Goal: Task Accomplishment & Management: Manage account settings

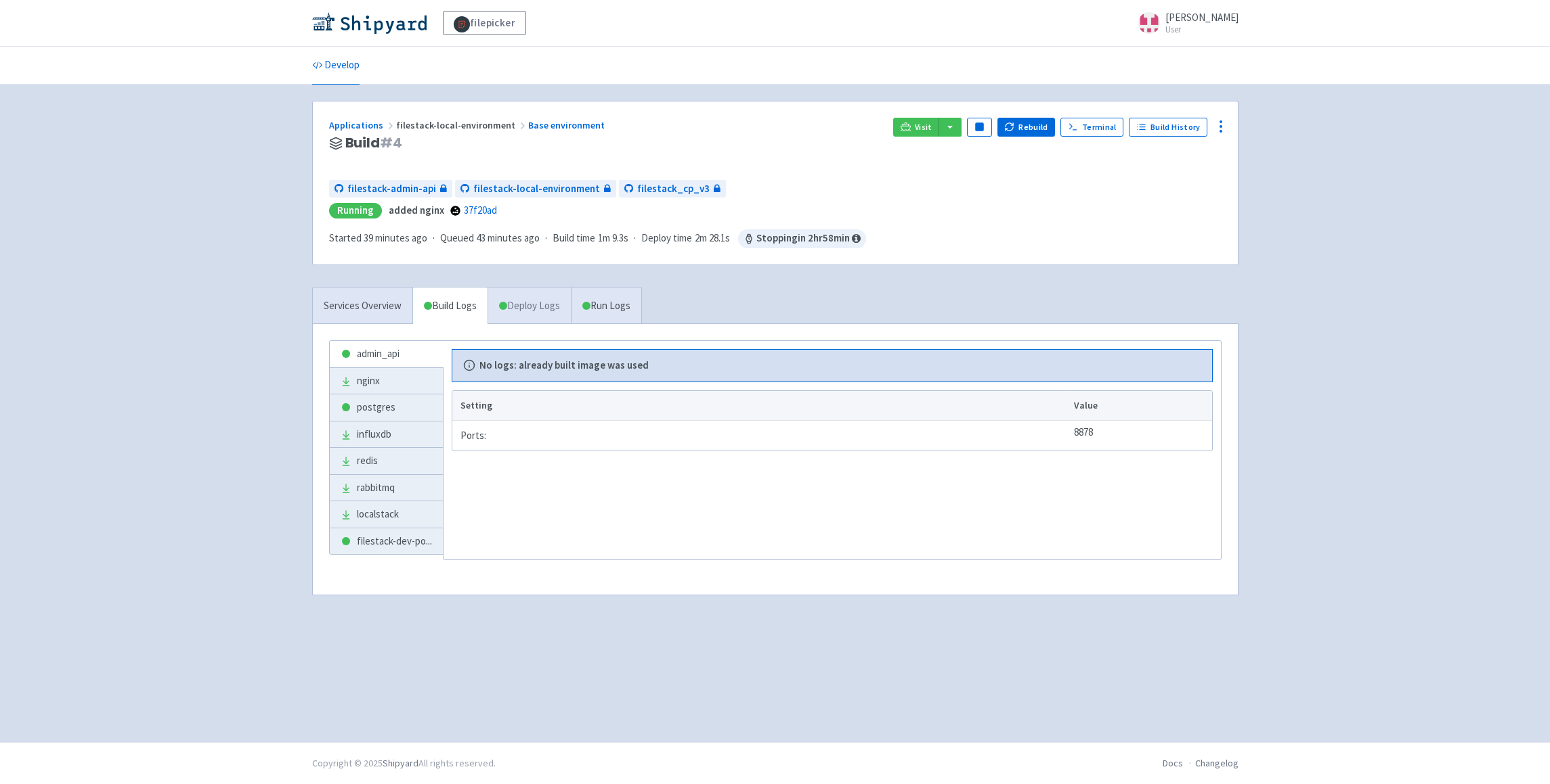
click at [533, 310] on link "Deploy Logs" at bounding box center [529, 306] width 83 height 38
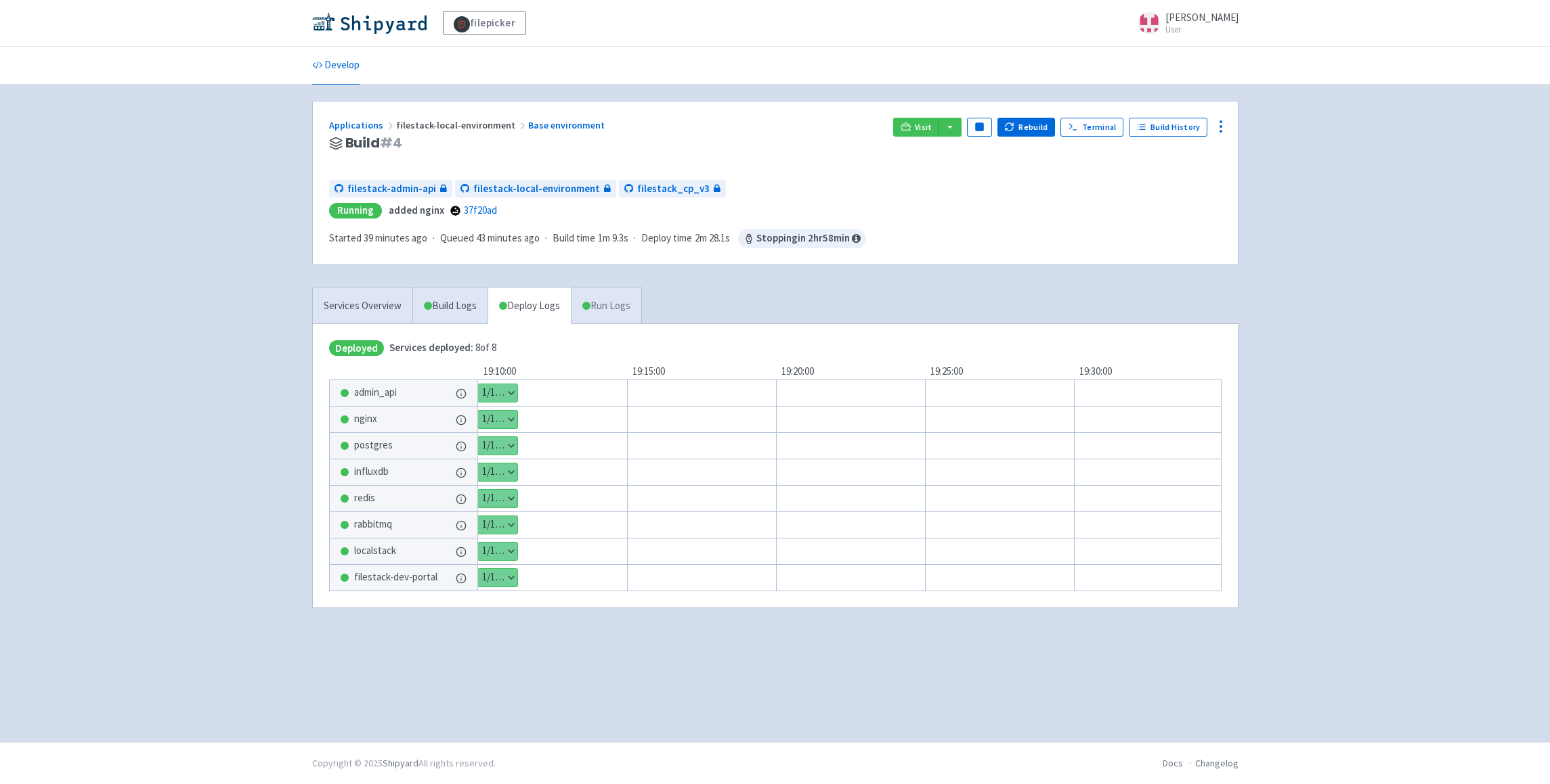
click at [623, 308] on link "Run Logs" at bounding box center [606, 306] width 70 height 38
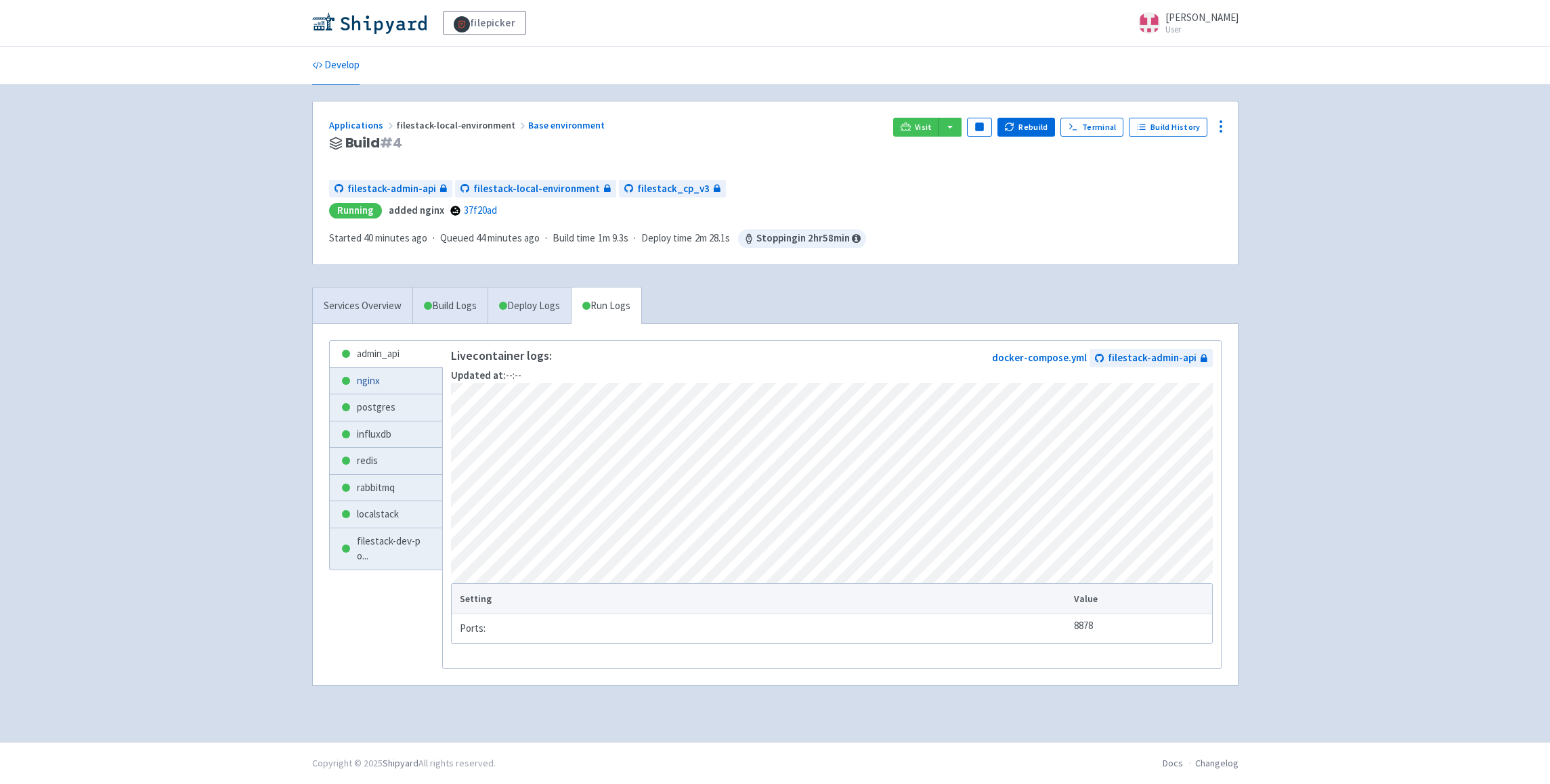
click at [372, 380] on link "nginx" at bounding box center [387, 381] width 113 height 27
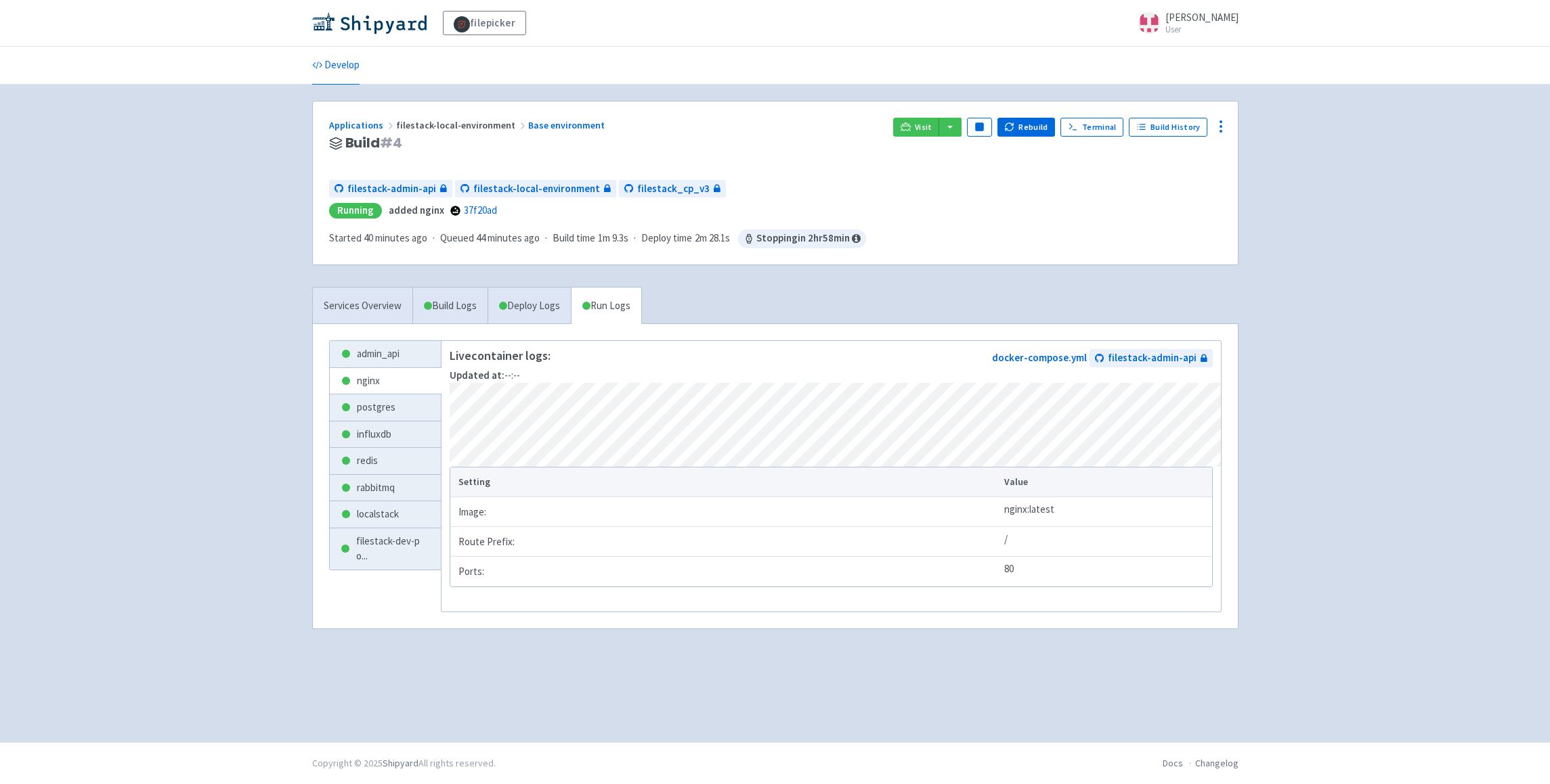
click at [376, 394] on ul "admin_api nginx postgres influxdb redis rabbitmq localstack filestack-dev-po ..." at bounding box center [386, 474] width 113 height 267
click at [376, 404] on link "postgres" at bounding box center [386, 407] width 112 height 27
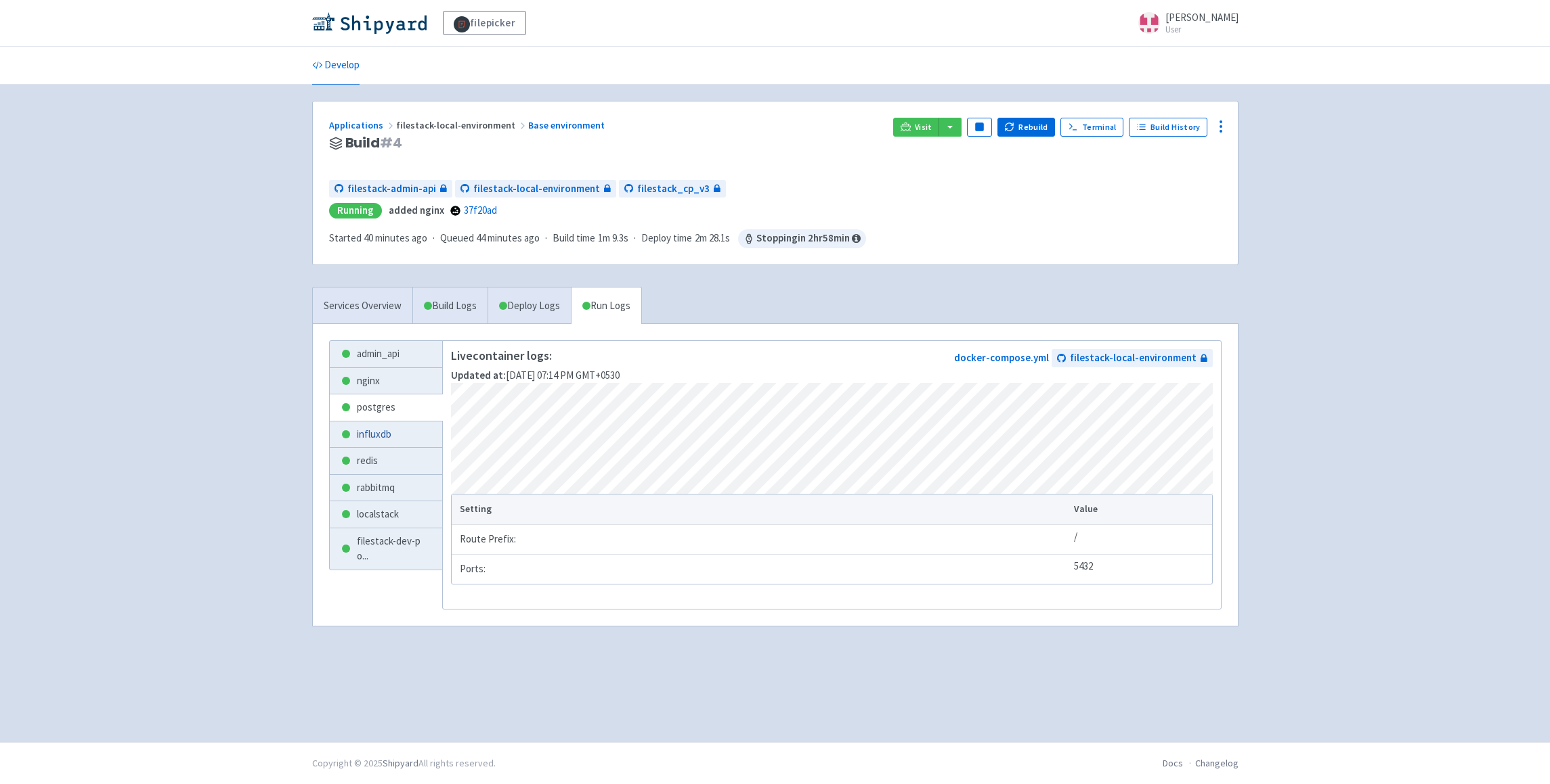
click at [376, 440] on link "influxdb" at bounding box center [387, 434] width 113 height 27
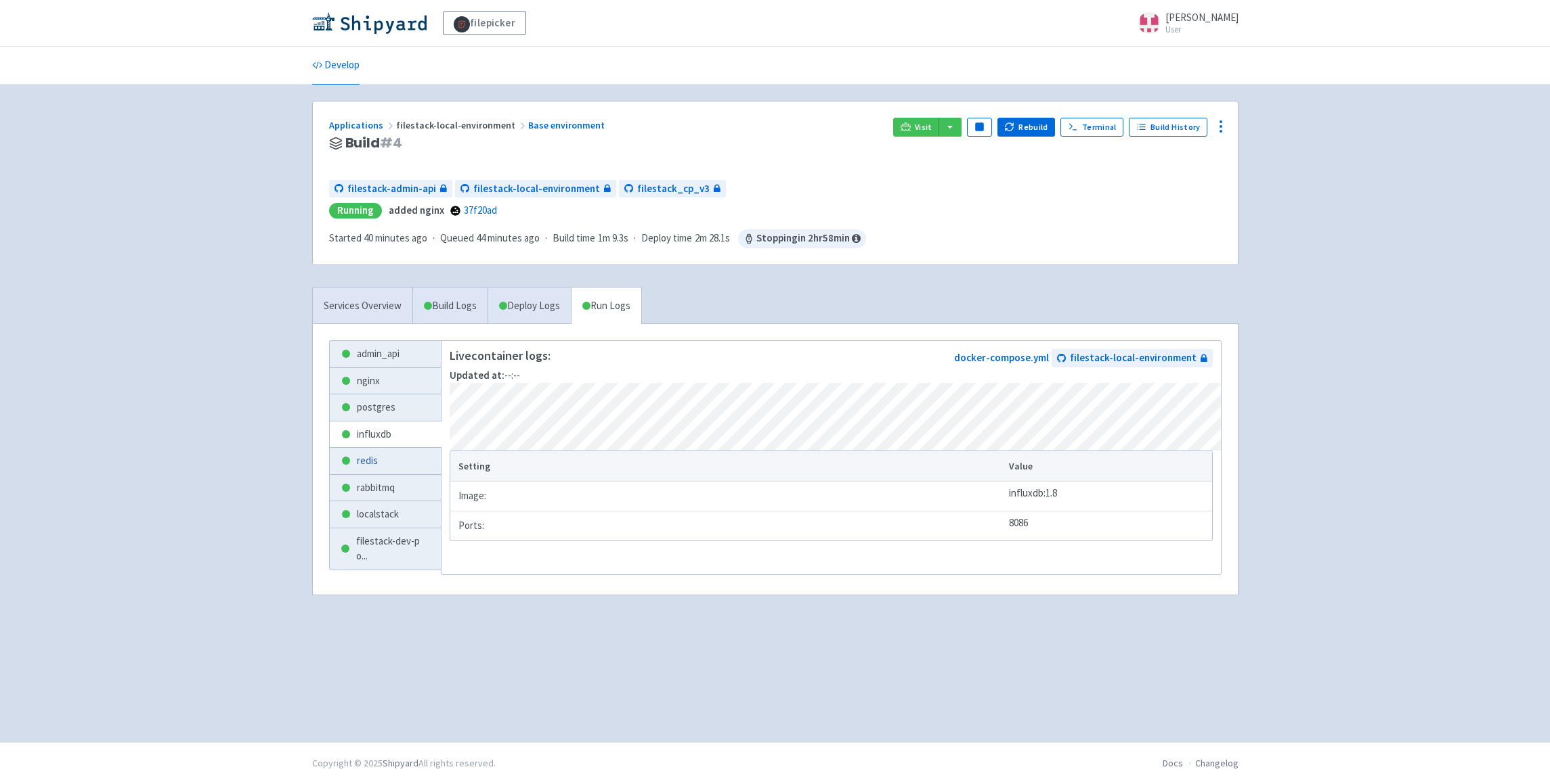
click at [376, 453] on link "redis" at bounding box center [386, 461] width 112 height 27
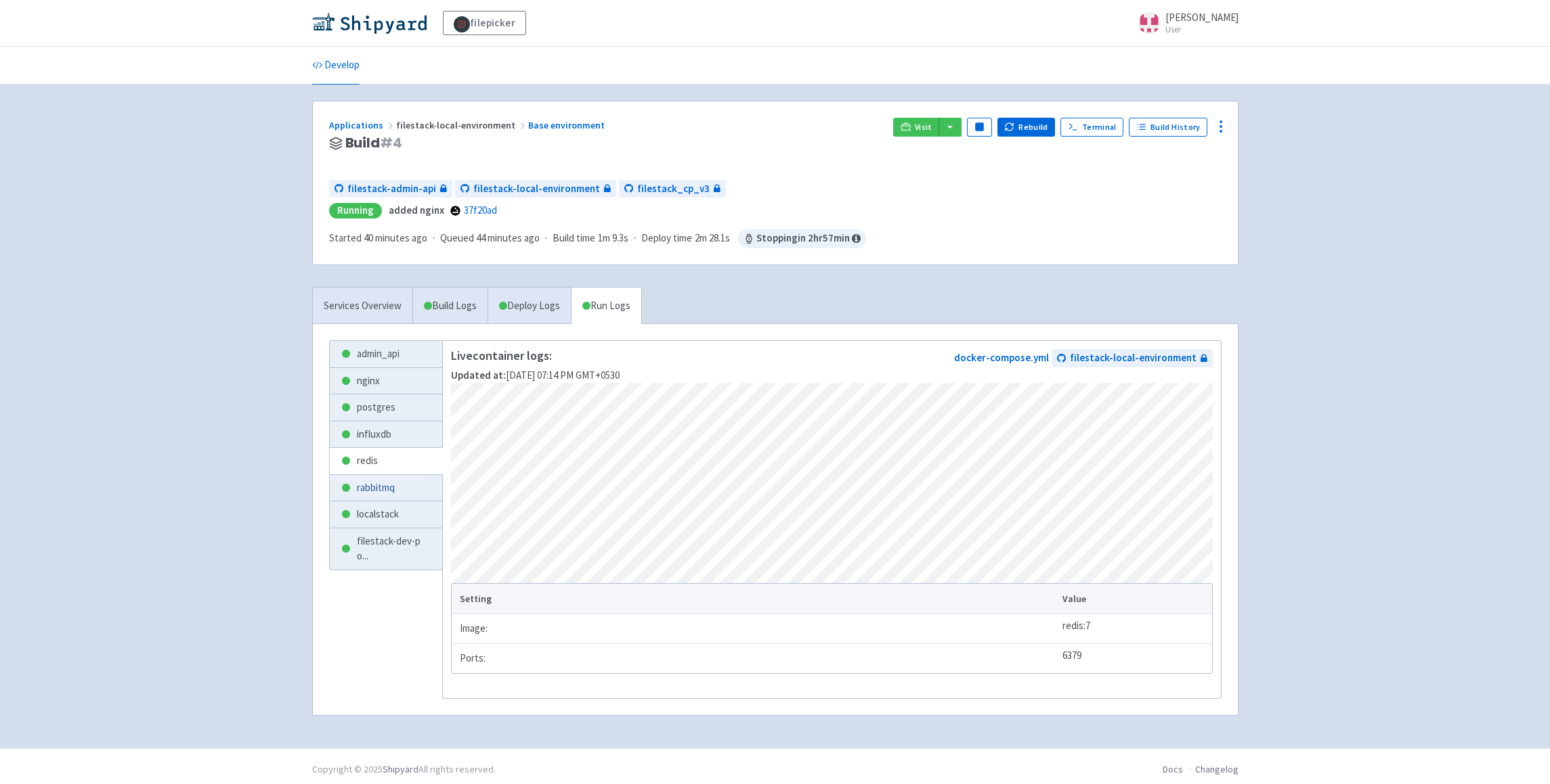
drag, startPoint x: 366, startPoint y: 489, endPoint x: 365, endPoint y: 500, distance: 11.0
click at [365, 489] on link "rabbitmq" at bounding box center [387, 488] width 113 height 27
click at [364, 519] on link "localstack" at bounding box center [386, 515] width 112 height 27
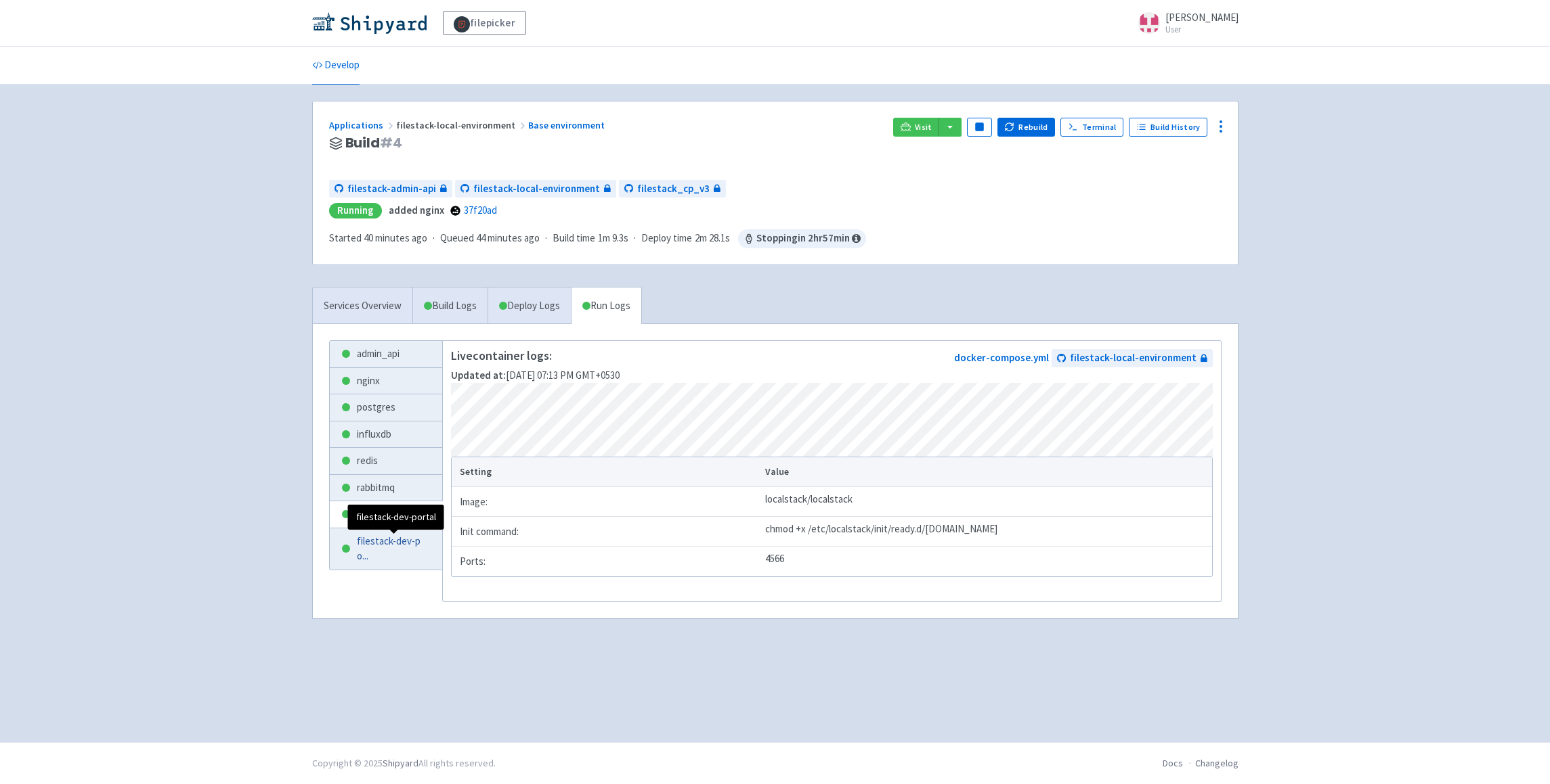
click at [363, 541] on span "filestack-dev-po ..." at bounding box center [394, 550] width 75 height 31
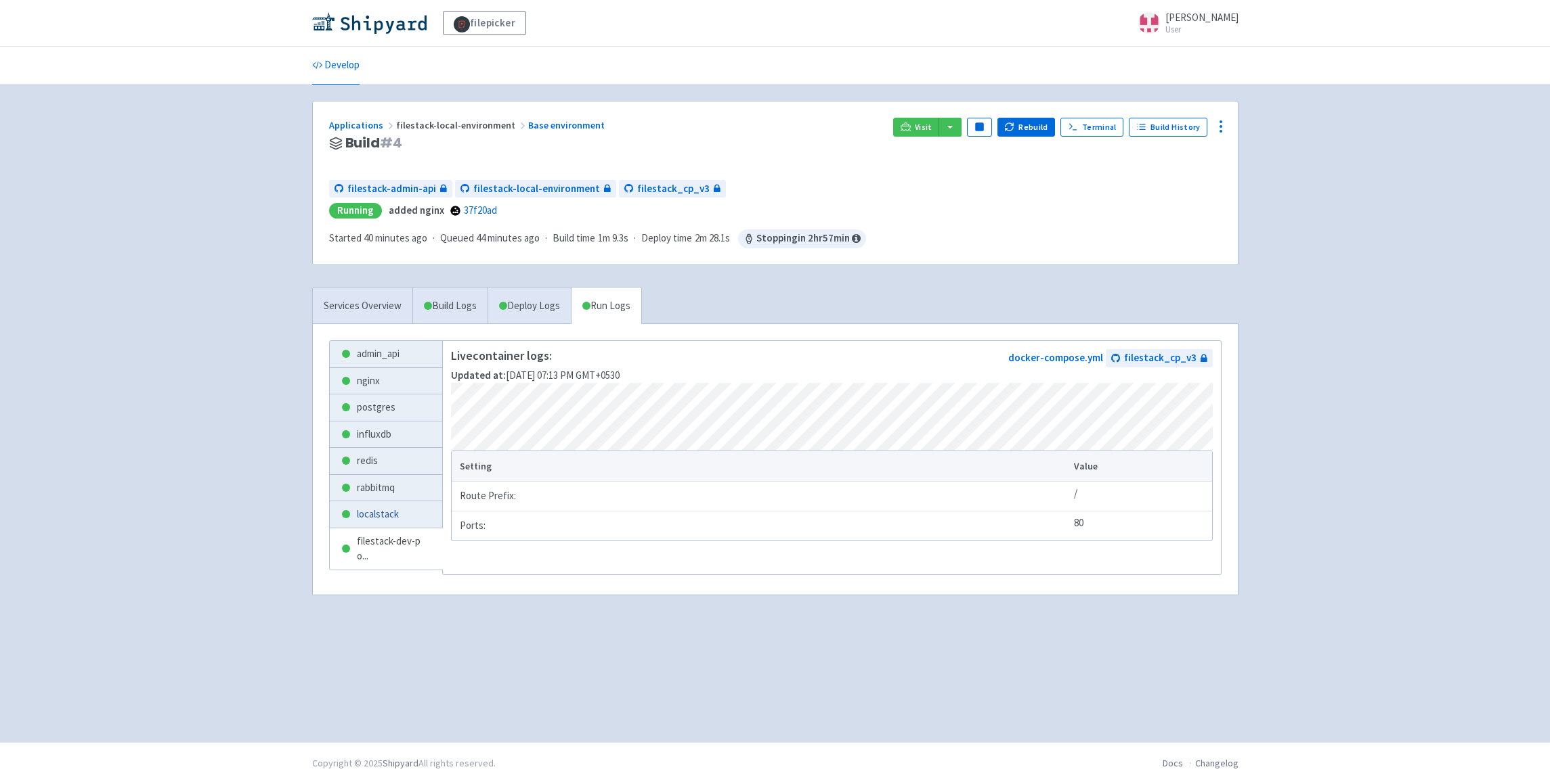
click at [378, 516] on link "localstack" at bounding box center [387, 515] width 113 height 27
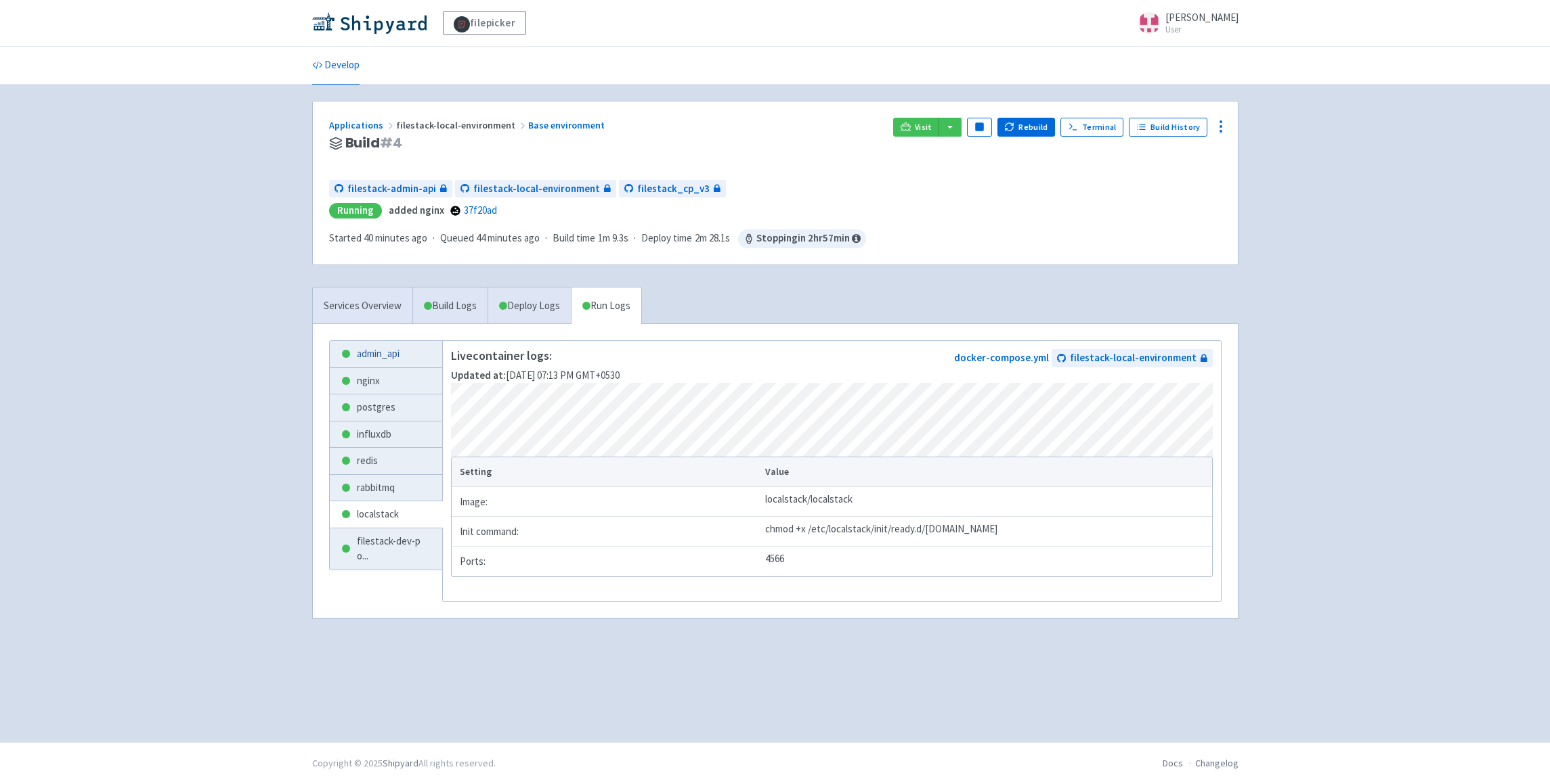
click at [380, 358] on link "admin_api" at bounding box center [387, 354] width 113 height 27
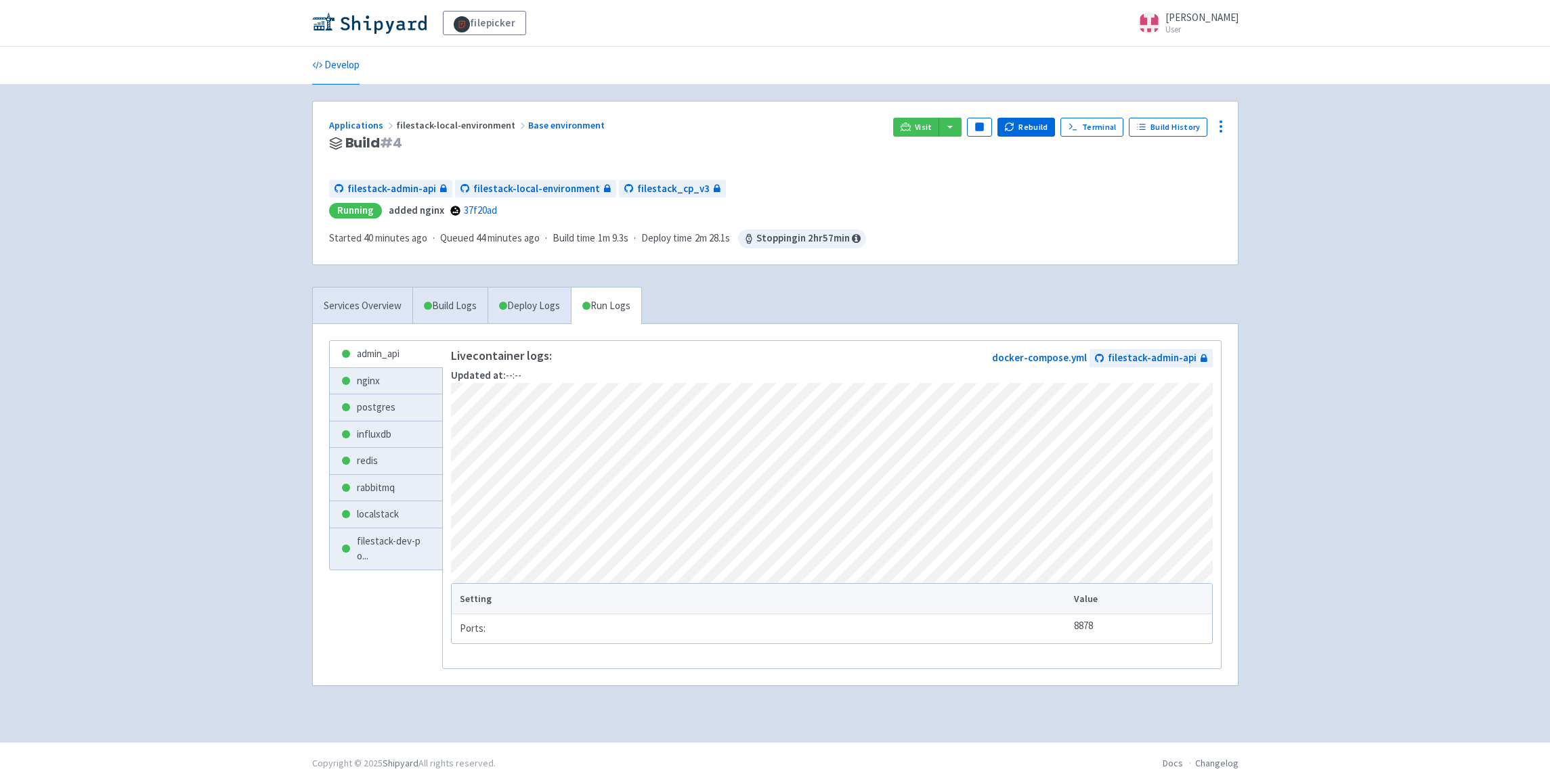
click at [748, 279] on div "Applications filestack-local-environment Base environment Build # 4 Visit Pause…" at bounding box center [775, 402] width 926 height 603
click at [913, 121] on link "Visit" at bounding box center [916, 127] width 46 height 19
click at [697, 610] on th "Setting" at bounding box center [760, 598] width 618 height 30
click at [921, 125] on span "Visit" at bounding box center [923, 127] width 18 height 11
click at [150, 231] on div "filepicker selwin-sangha User Profile Sign out Develop" at bounding box center [775, 371] width 1550 height 742
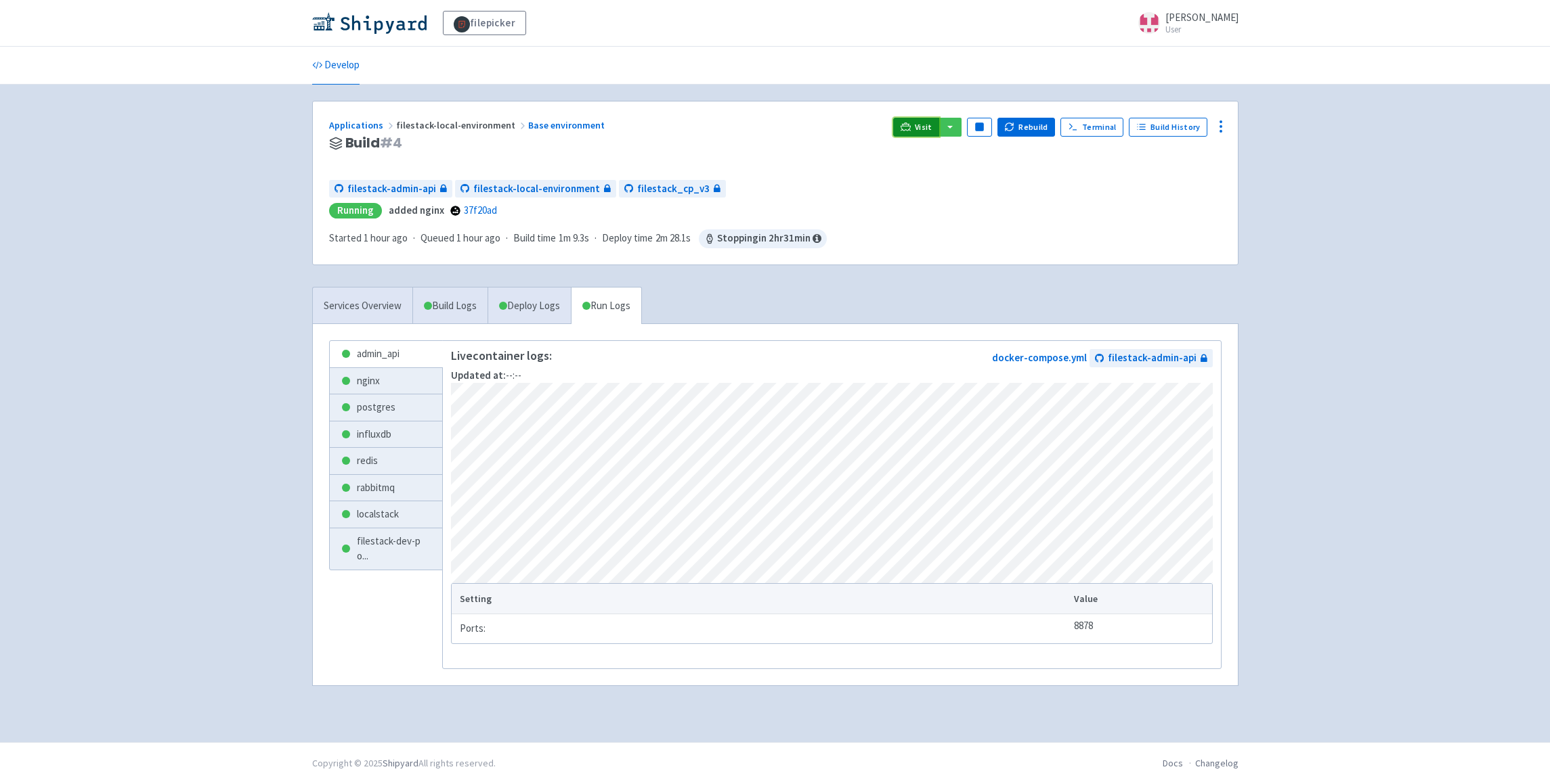
click at [918, 125] on link "Visit" at bounding box center [916, 127] width 46 height 19
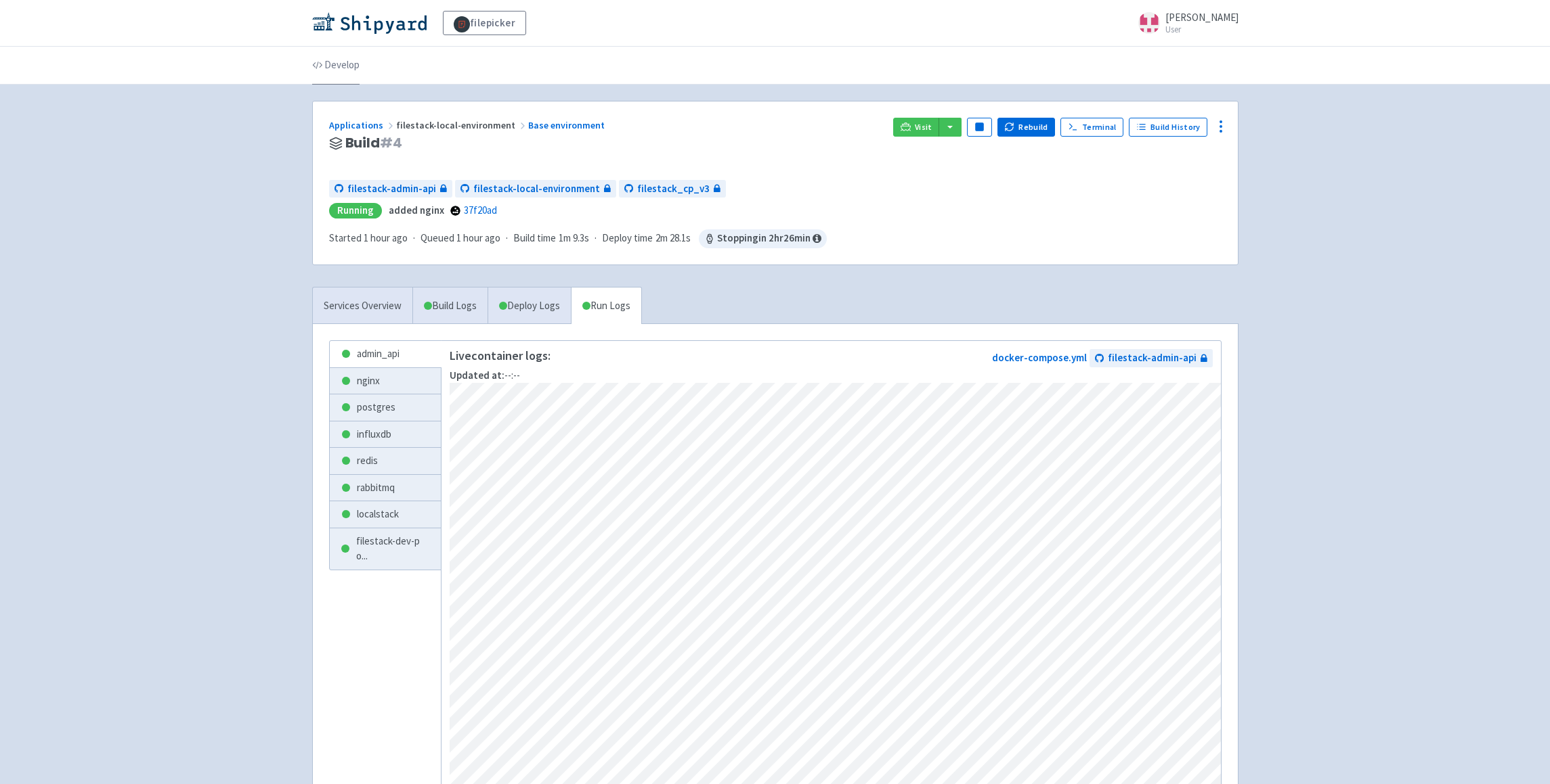
click at [339, 73] on link "Develop" at bounding box center [335, 66] width 47 height 38
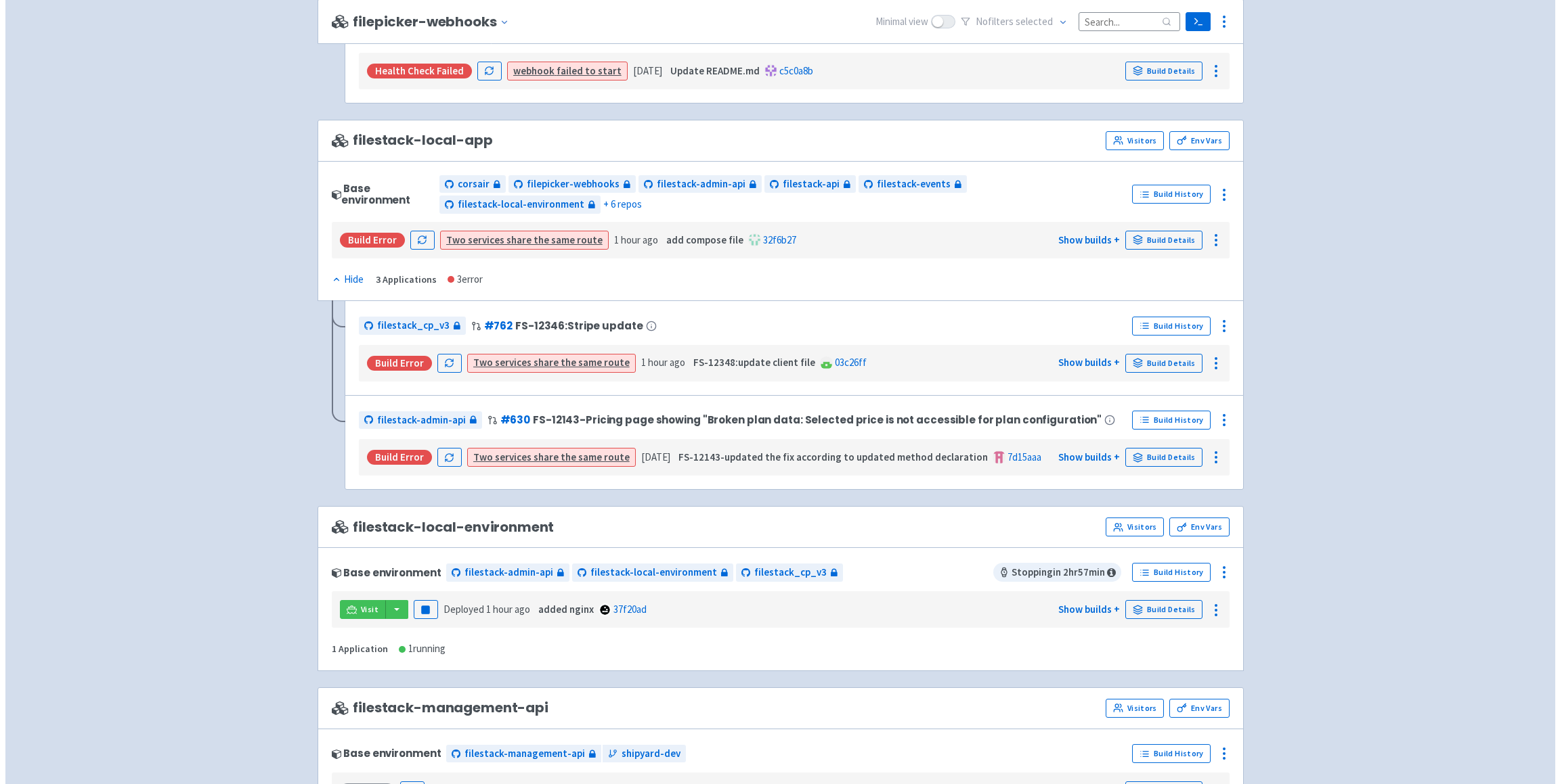
scroll to position [923, 0]
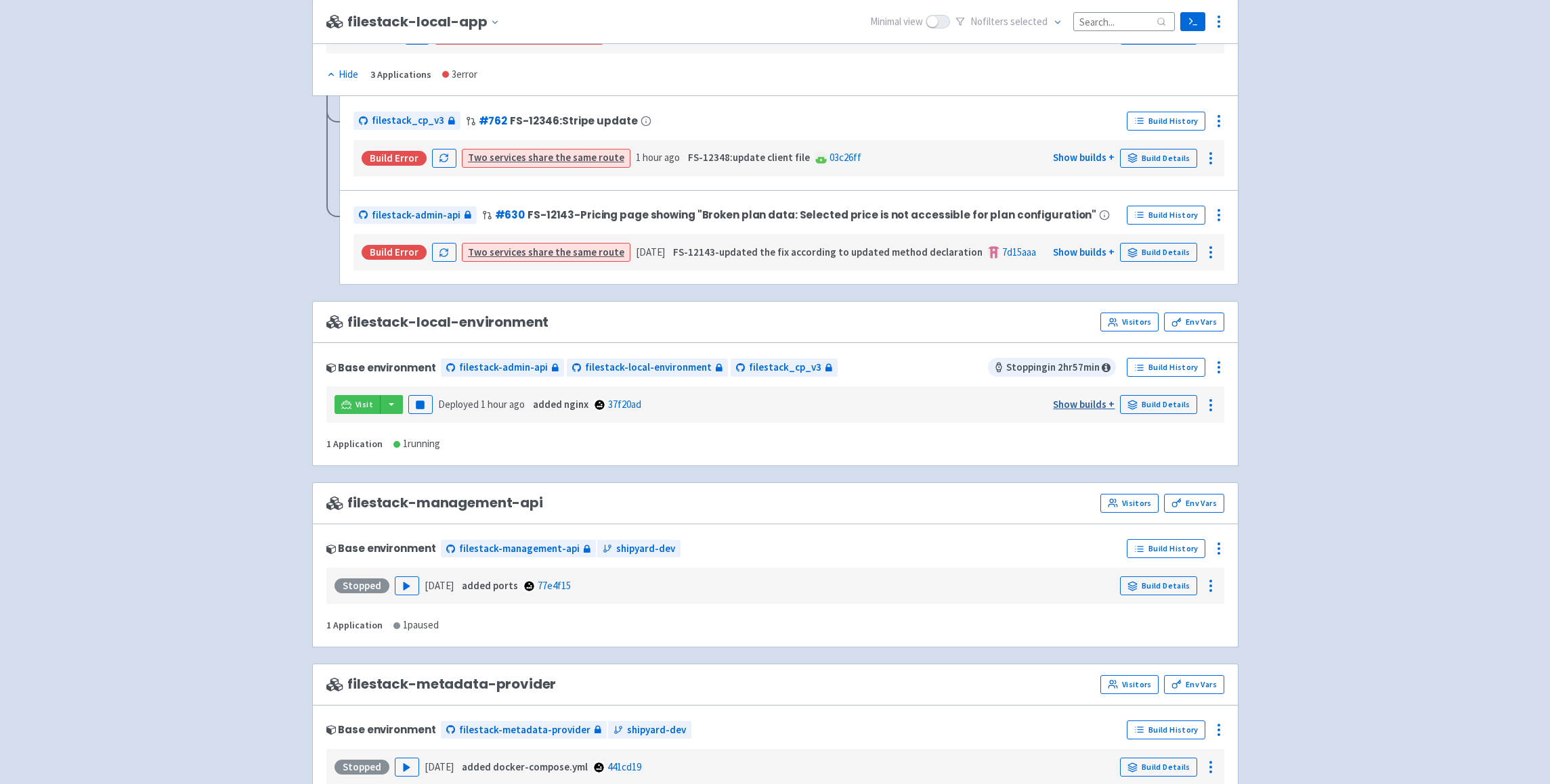
click at [1086, 403] on link "Show builds +" at bounding box center [1084, 404] width 62 height 13
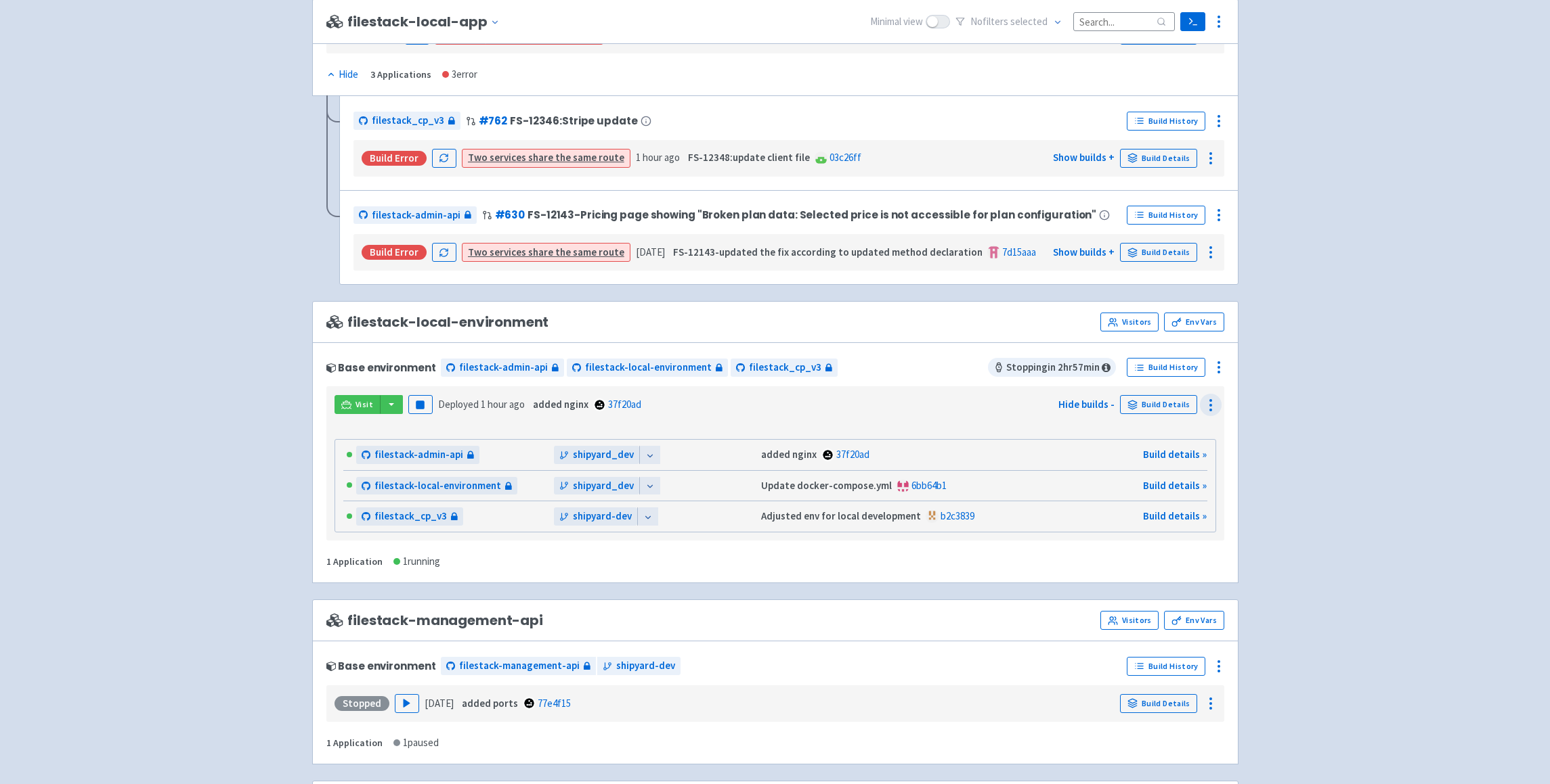
click at [1210, 403] on icon at bounding box center [1210, 405] width 16 height 16
click at [1216, 362] on icon at bounding box center [1218, 367] width 16 height 16
click at [1179, 492] on span "Rebuild" at bounding box center [1168, 495] width 90 height 19
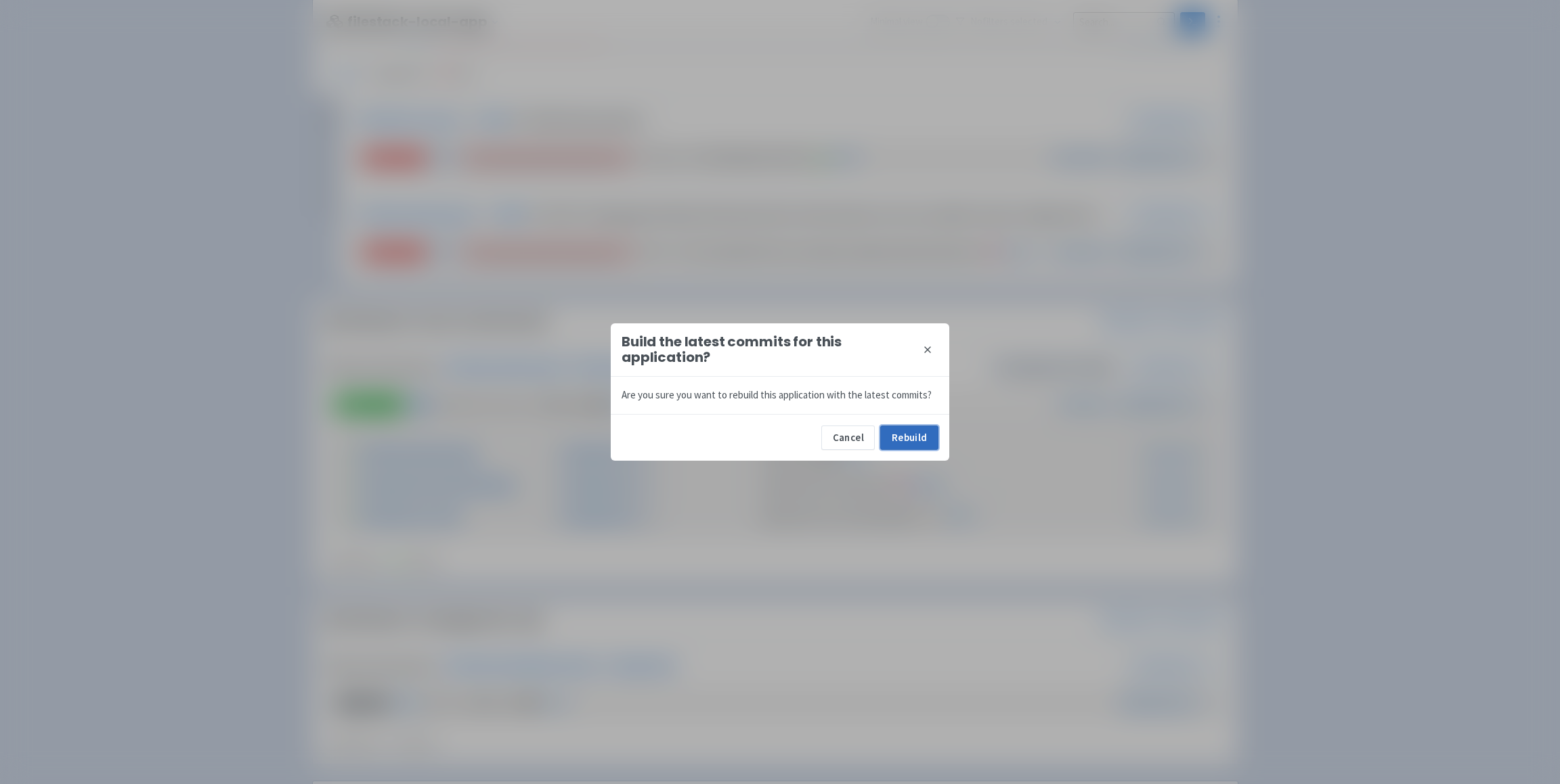
click at [914, 437] on button "Rebuild" at bounding box center [909, 438] width 58 height 24
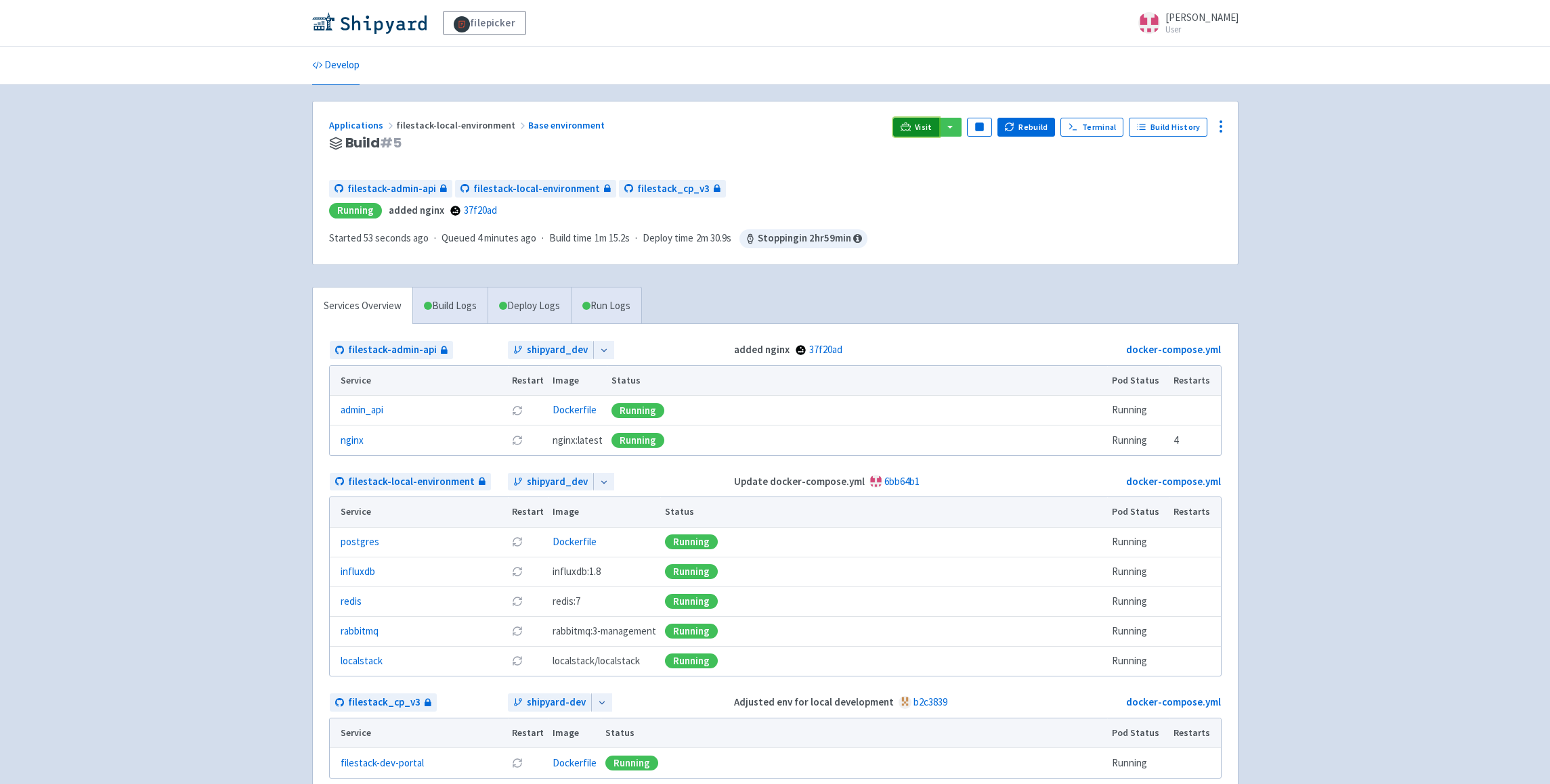
click at [920, 127] on span "Visit" at bounding box center [923, 127] width 18 height 11
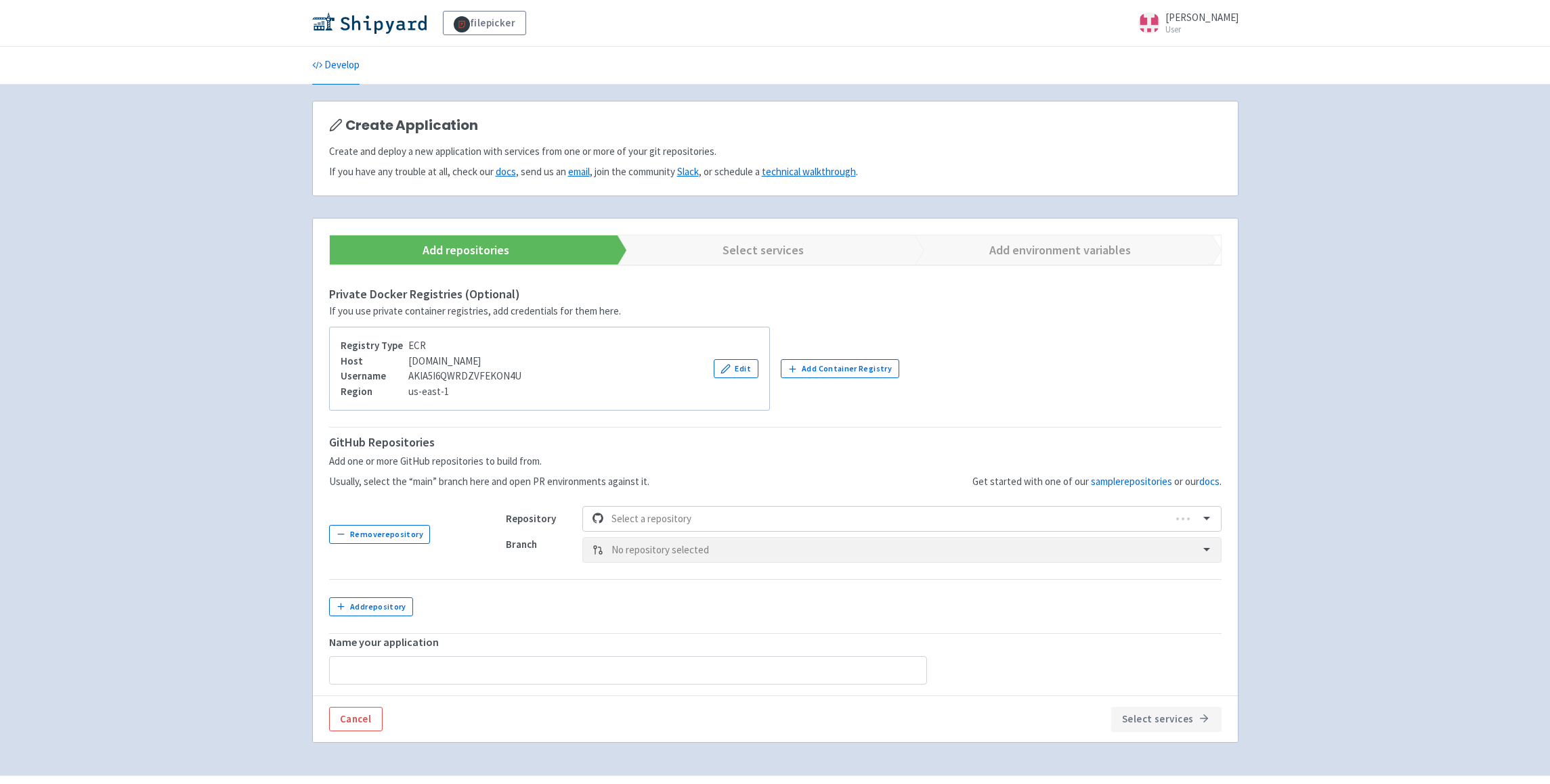
click at [349, 58] on link "Develop" at bounding box center [335, 66] width 47 height 38
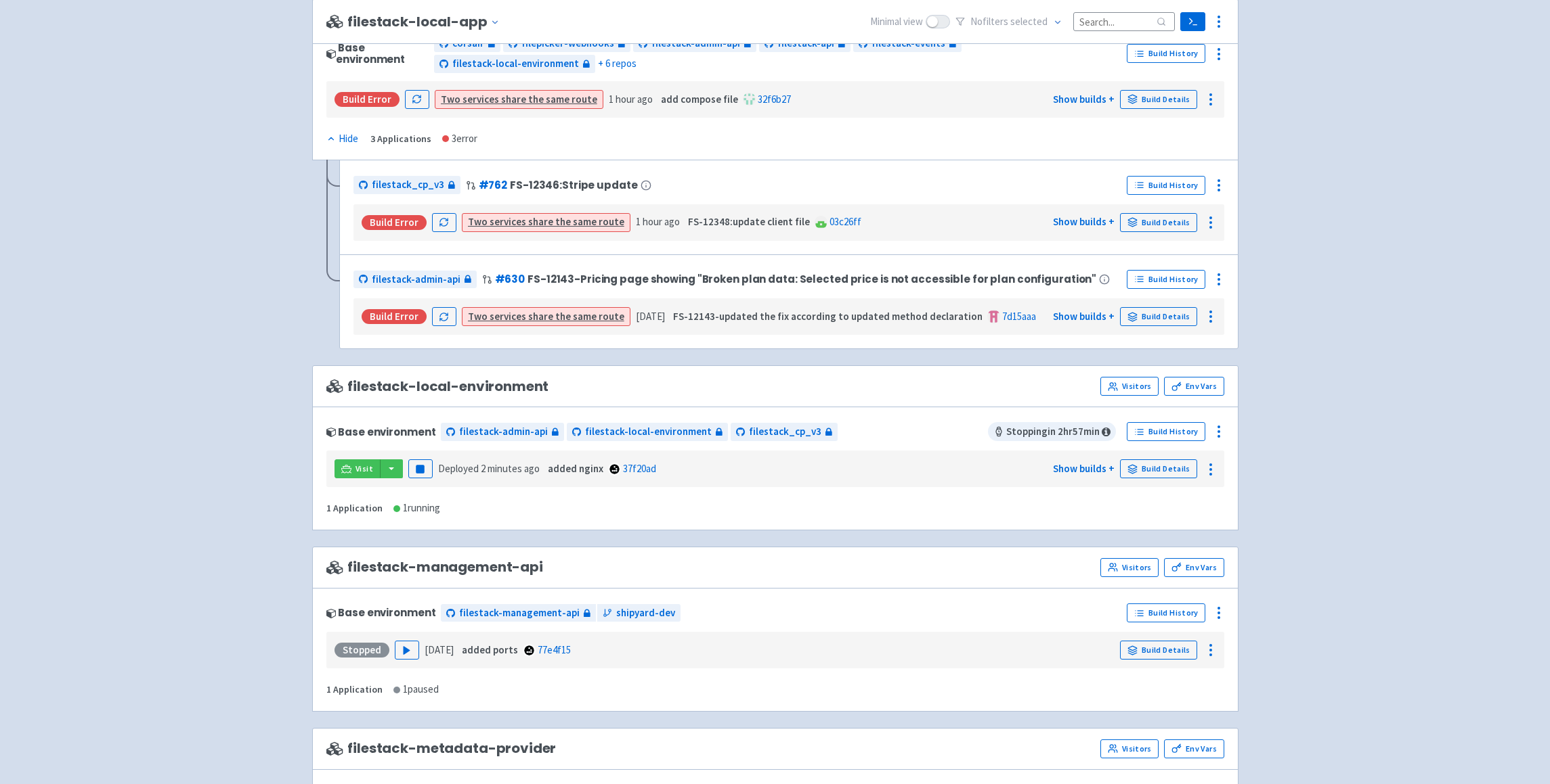
scroll to position [915, 0]
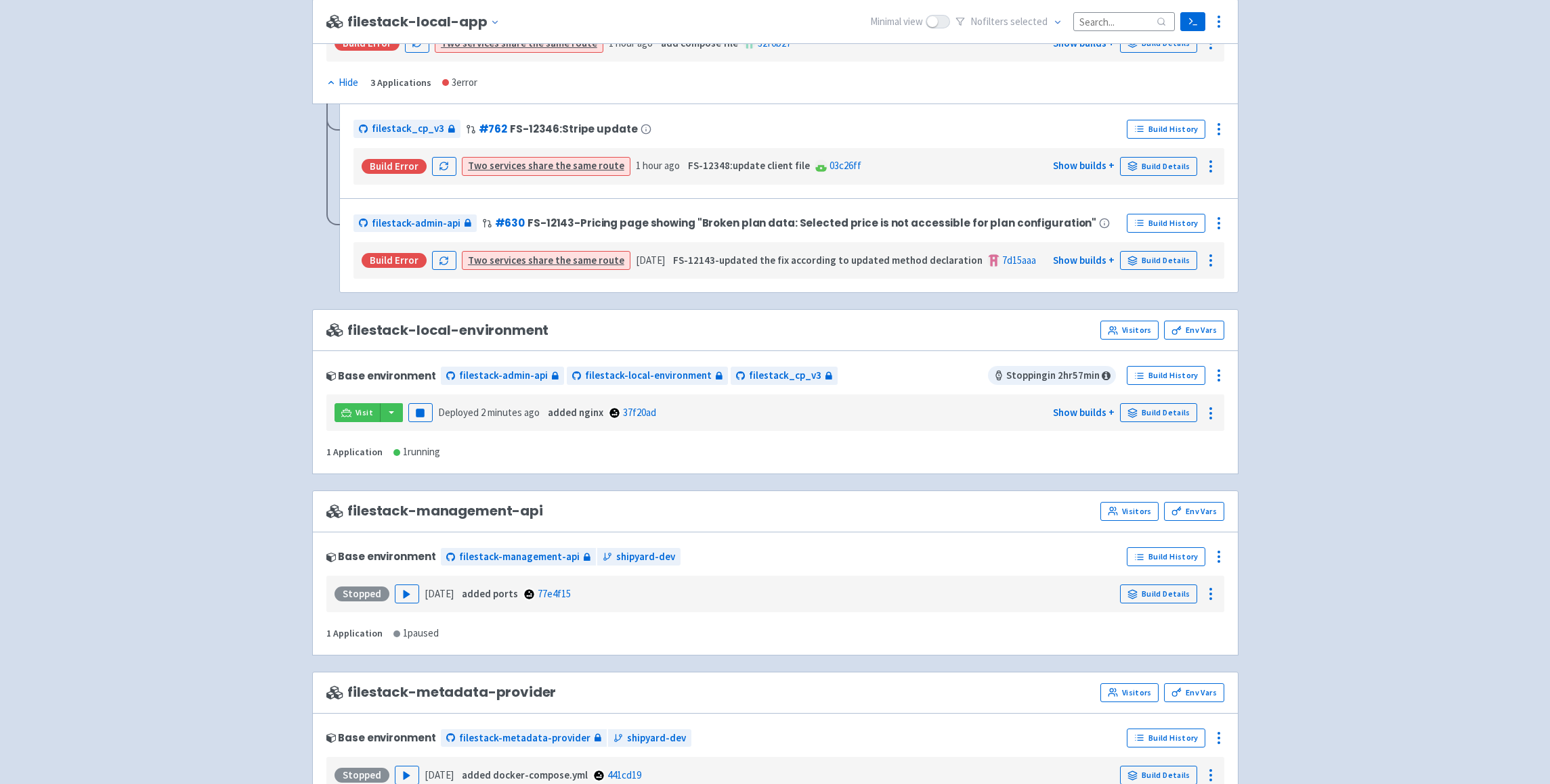
click at [295, 384] on div "filepicker View Organizations selwin-sangha User Profile Sign out Develop" at bounding box center [775, 438] width 1550 height 2706
click at [362, 407] on link "Visit" at bounding box center [358, 413] width 46 height 19
click at [1151, 412] on link "Build Details" at bounding box center [1158, 413] width 77 height 19
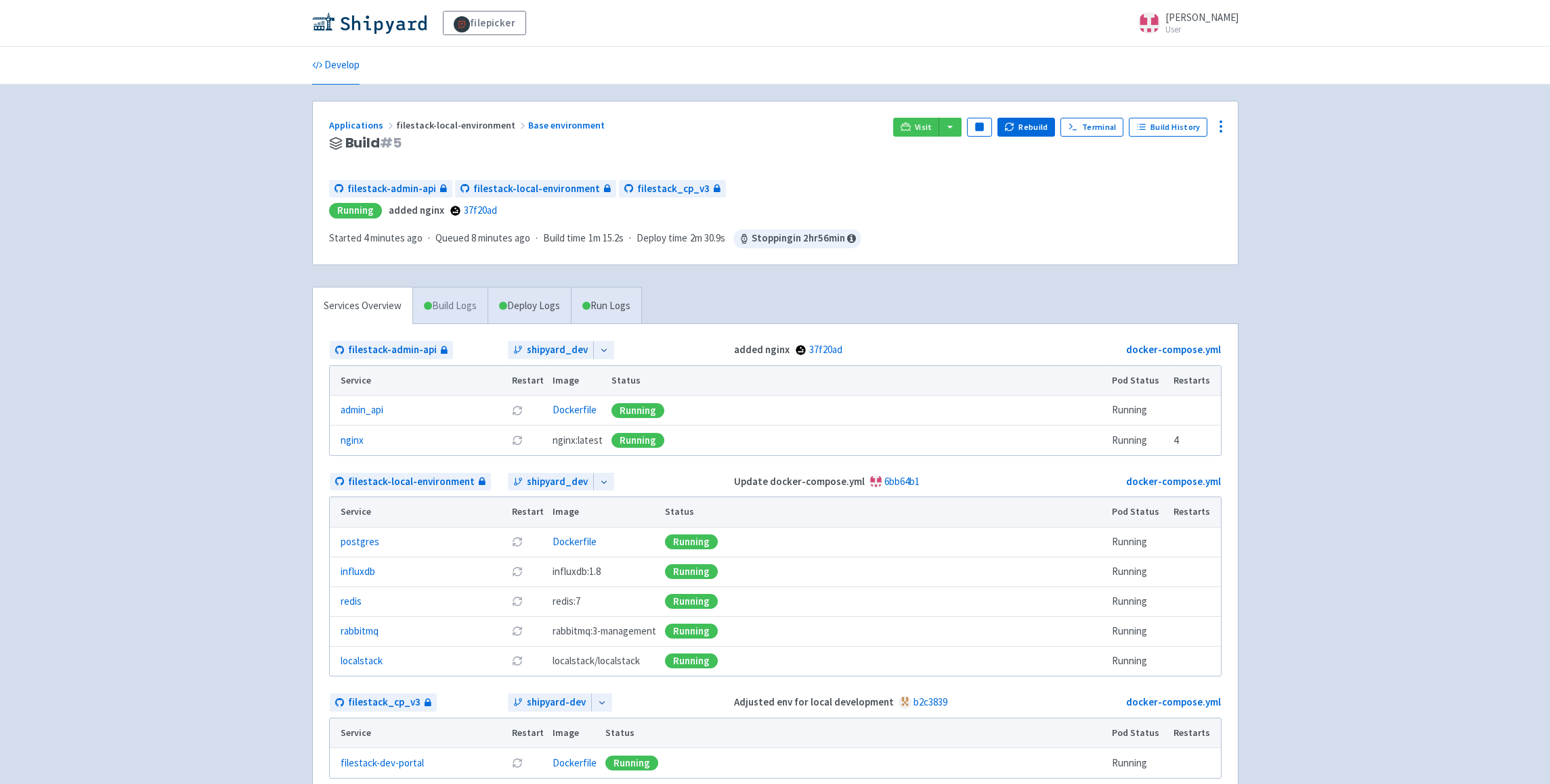
click at [439, 302] on link "Build Logs" at bounding box center [450, 306] width 74 height 38
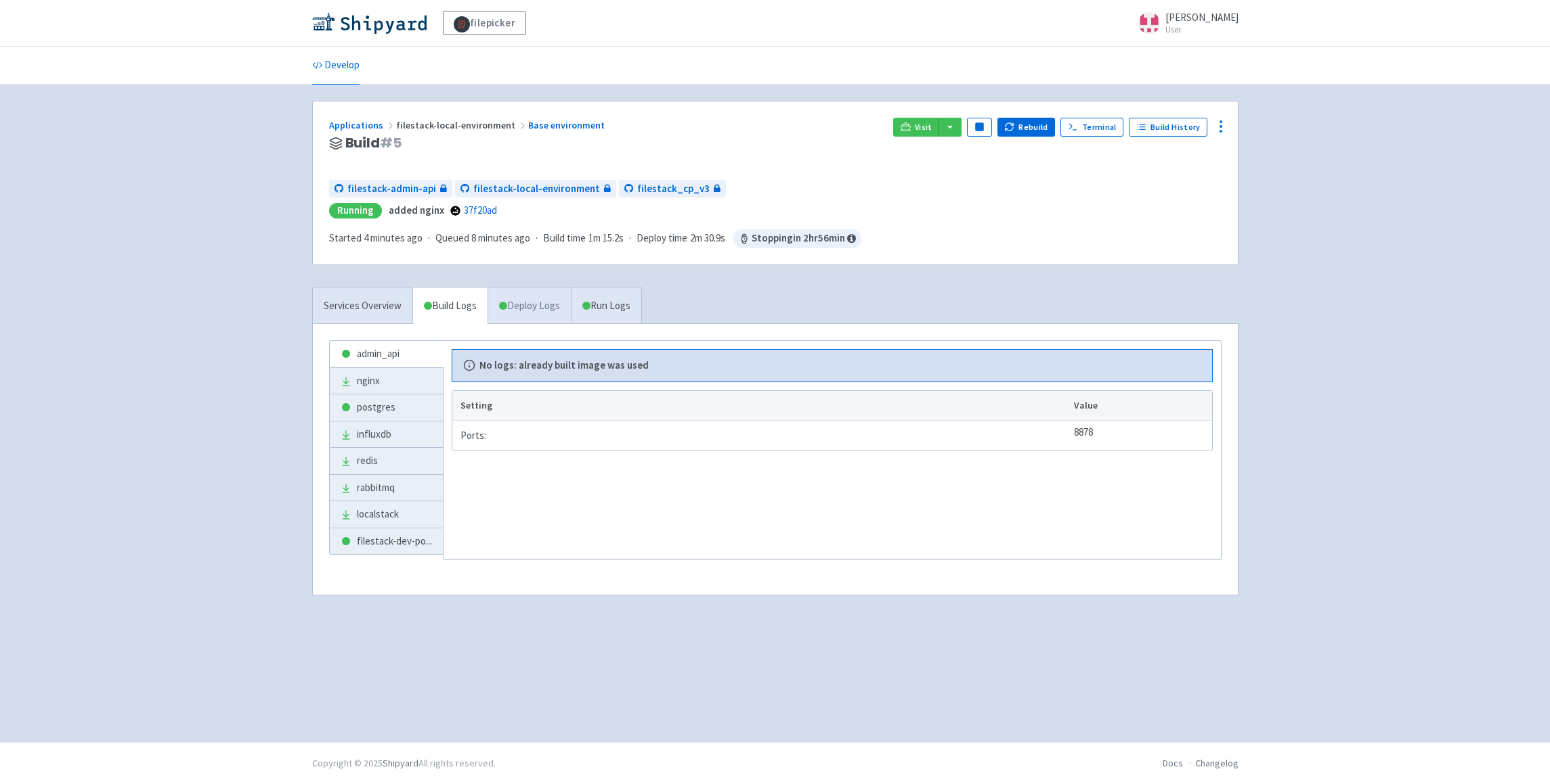
click at [524, 304] on link "Deploy Logs" at bounding box center [529, 306] width 83 height 38
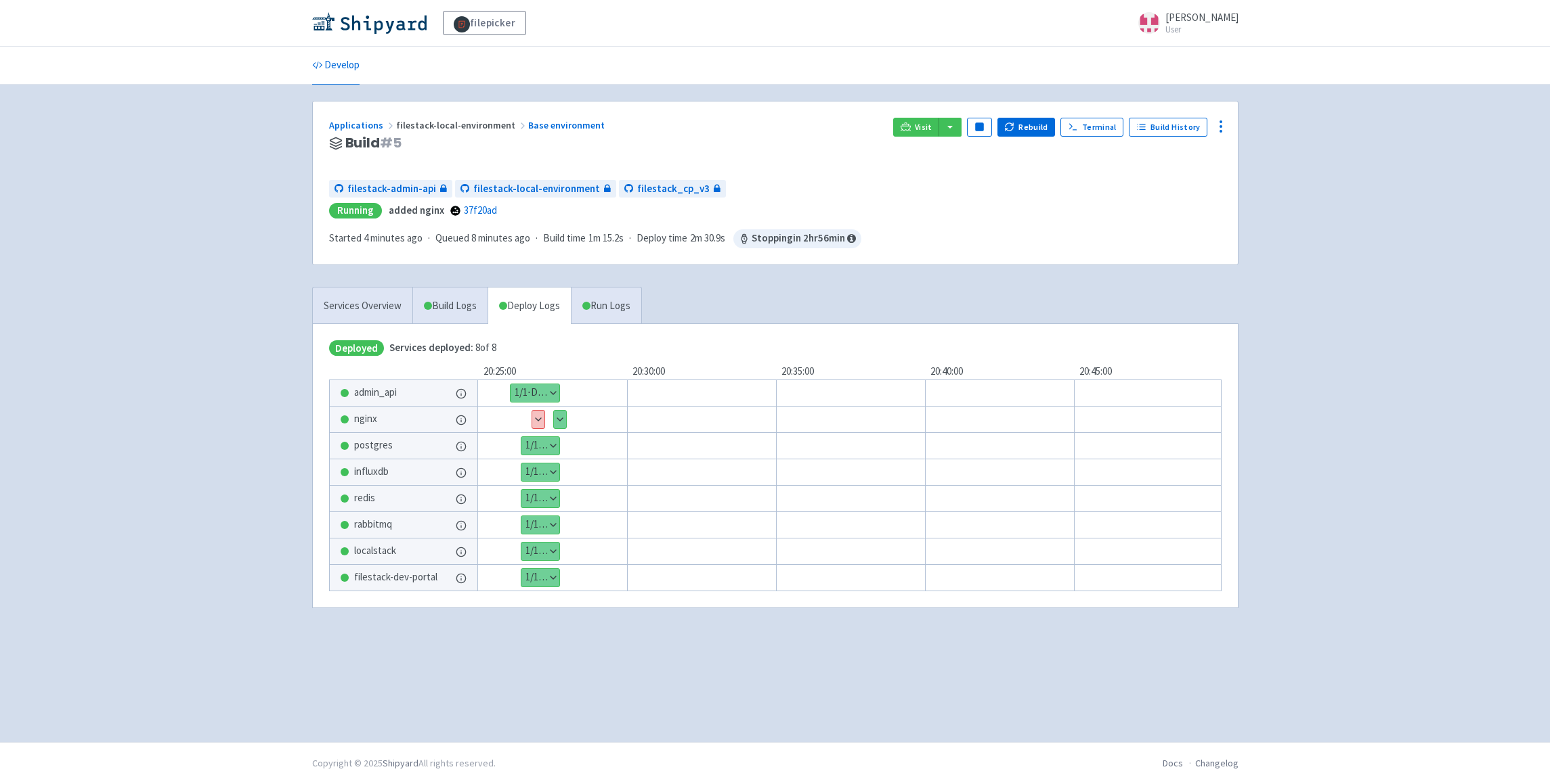
click at [538, 423] on button "Show details" at bounding box center [538, 419] width 12 height 18
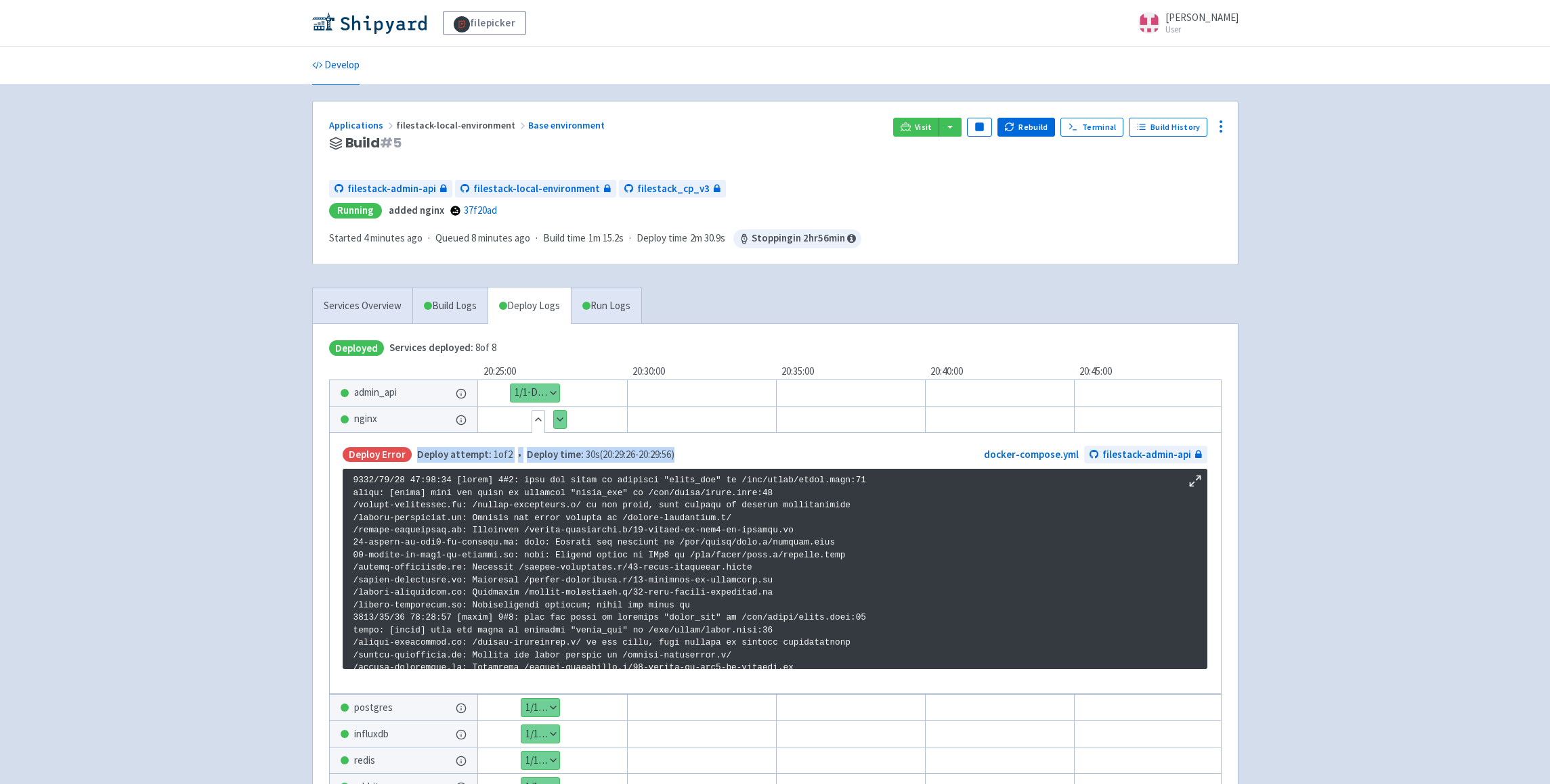
drag, startPoint x: 415, startPoint y: 454, endPoint x: 683, endPoint y: 450, distance: 268.0
click at [683, 450] on div "Deploy Error Deploy attempt: 1 of 2 • Deploy time: 30s ( 20:29:26 - 20:29:56 ) …" at bounding box center [775, 455] width 865 height 18
click at [687, 531] on p at bounding box center [775, 681] width 843 height 413
click at [719, 529] on p at bounding box center [775, 681] width 843 height 413
click at [918, 132] on link "Visit" at bounding box center [916, 127] width 46 height 19
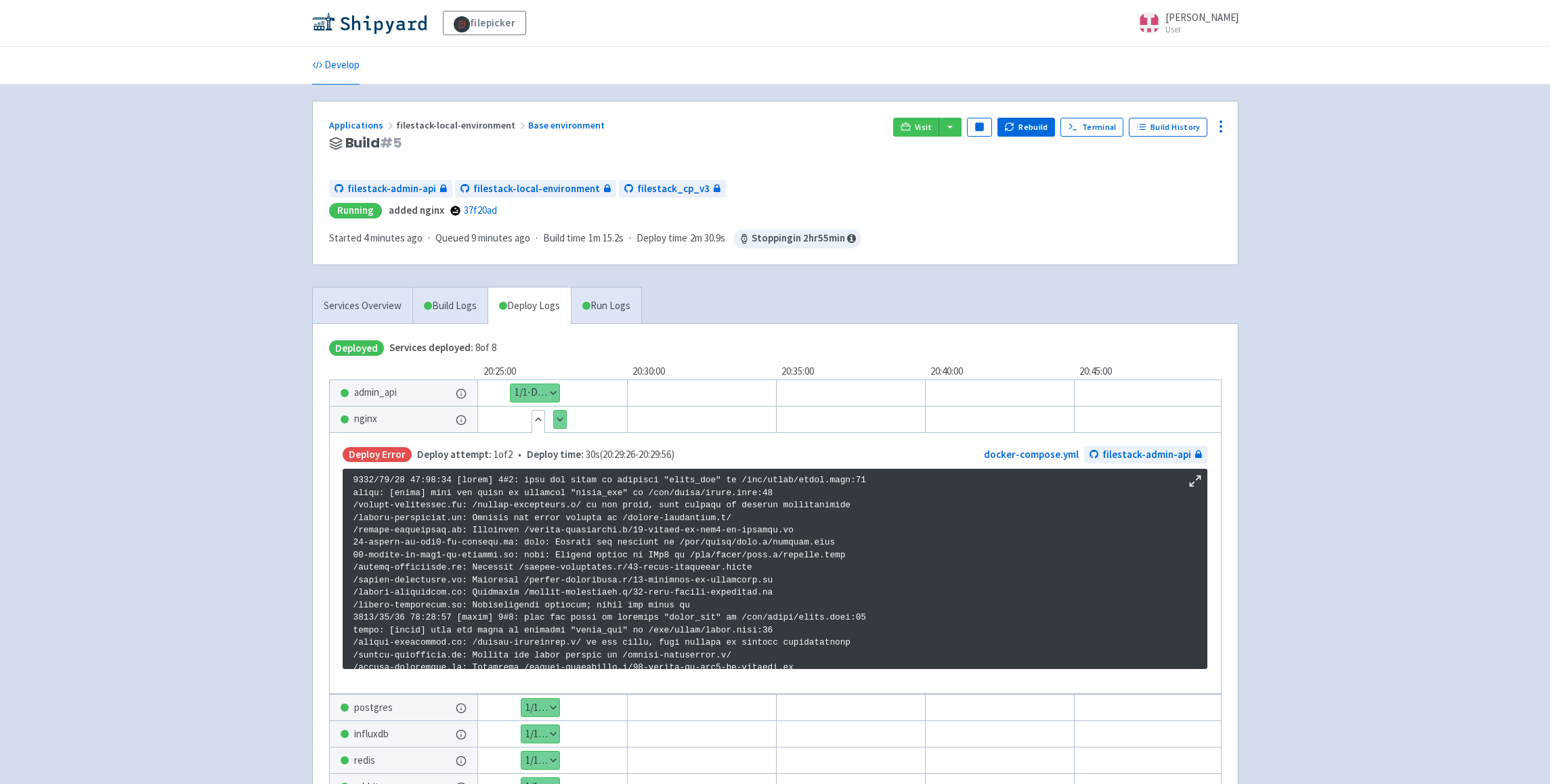
click at [558, 524] on p at bounding box center [775, 681] width 843 height 413
